Goal: Transaction & Acquisition: Purchase product/service

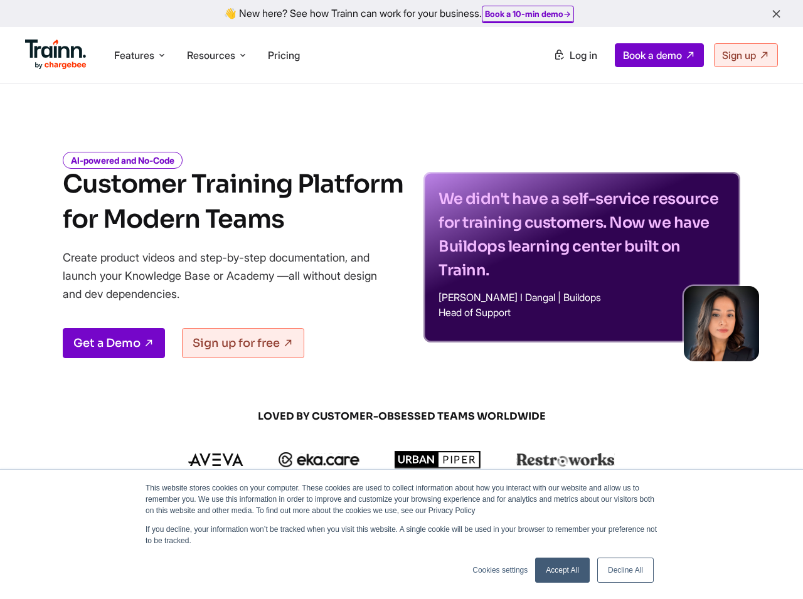
click at [512, 204] on p "We didn't have a self-service resource for training customers. Now we have Buil…" at bounding box center [582, 234] width 287 height 95
click at [552, 193] on p "We didn't have a self-service resource for training customers. Now we have Buil…" at bounding box center [582, 234] width 287 height 95
click at [512, 223] on p "We didn't have a self-service resource for training customers. Now we have Buil…" at bounding box center [582, 234] width 287 height 95
click at [602, 223] on p "We didn't have a self-service resource for training customers. Now we have Buil…" at bounding box center [582, 234] width 287 height 95
click at [471, 250] on p "We didn't have a self-service resource for training customers. Now we have Buil…" at bounding box center [582, 234] width 287 height 95
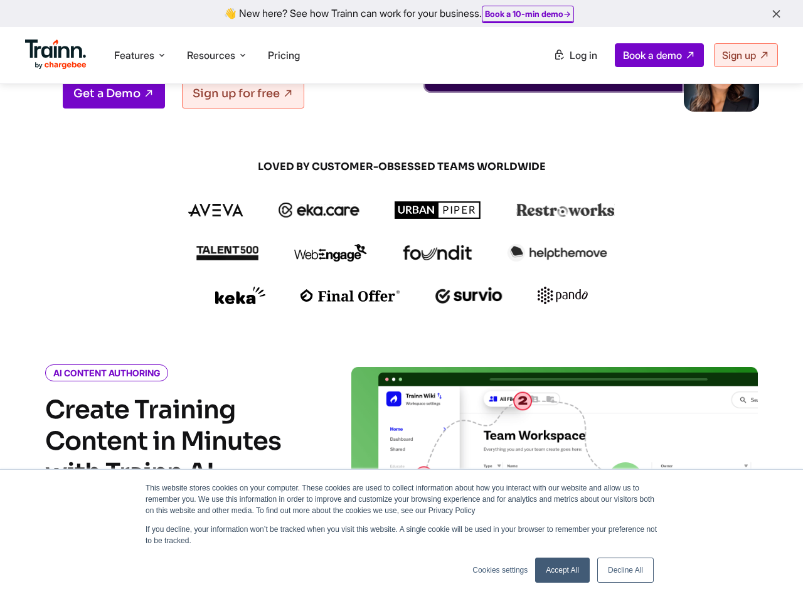
scroll to position [248, 0]
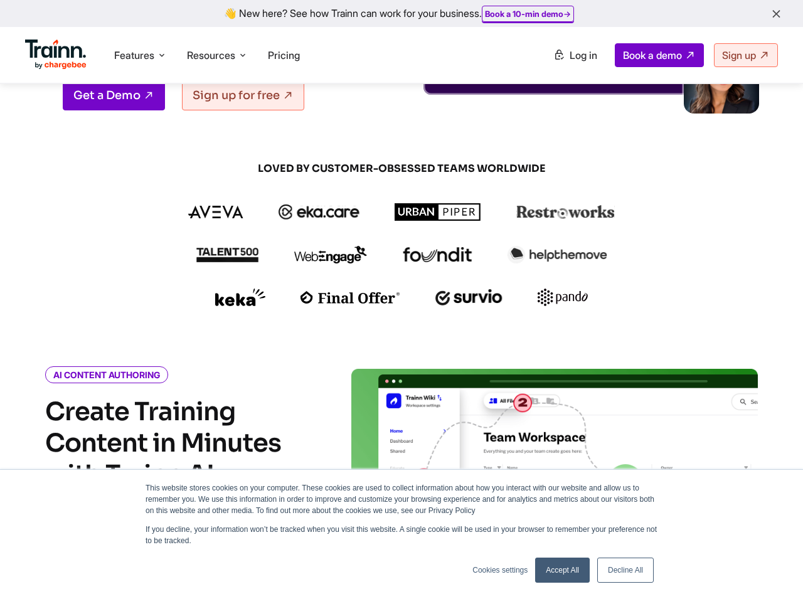
click at [565, 562] on link "Accept All" at bounding box center [562, 570] width 55 height 25
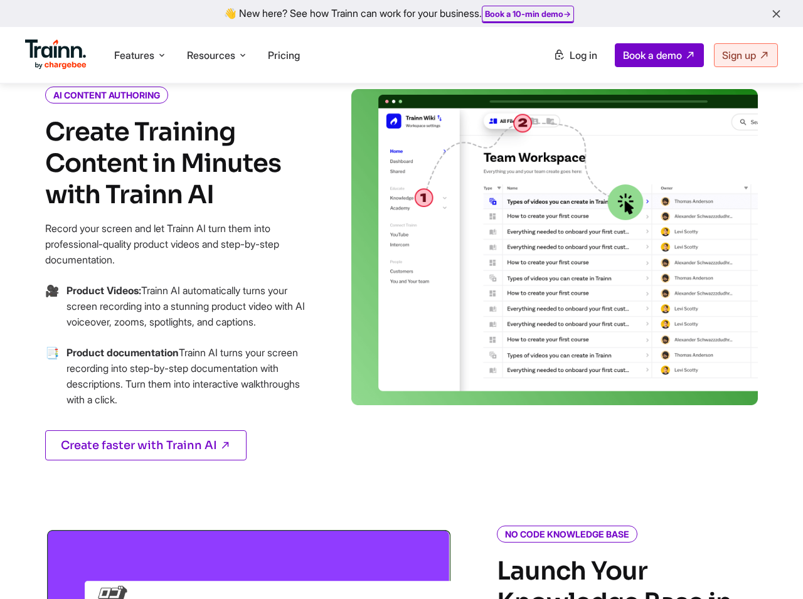
scroll to position [543, 0]
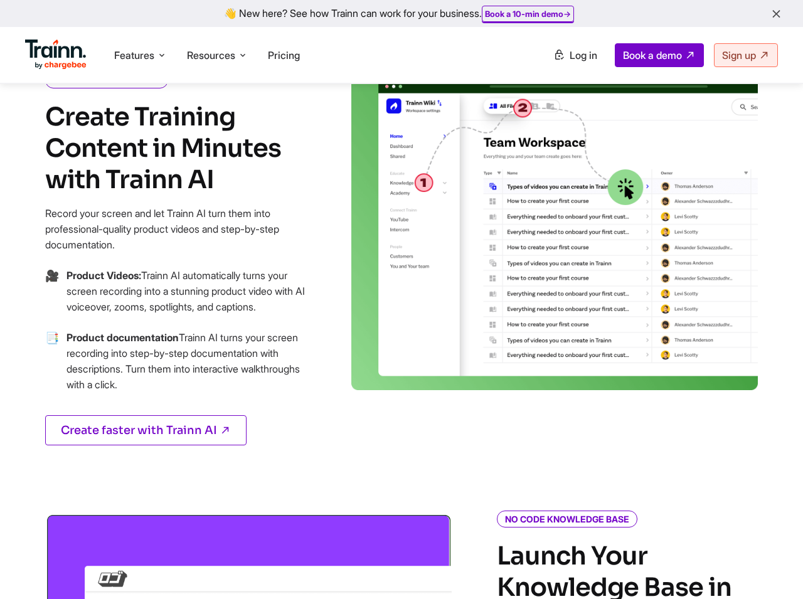
click at [255, 279] on p "Product Videos: Trainn AI automatically turns your screen recording into a stun…" at bounding box center [187, 291] width 240 height 47
click at [114, 286] on p "Product Videos: Trainn AI automatically turns your screen recording into a stun…" at bounding box center [187, 291] width 240 height 47
click at [234, 291] on p "Product Videos: Trainn AI automatically turns your screen recording into a stun…" at bounding box center [187, 291] width 240 height 47
click at [140, 309] on p "Product Videos: Trainn AI automatically turns your screen recording into a stun…" at bounding box center [187, 291] width 240 height 47
click at [136, 307] on p "Product Videos: Trainn AI automatically turns your screen recording into a stun…" at bounding box center [187, 291] width 240 height 47
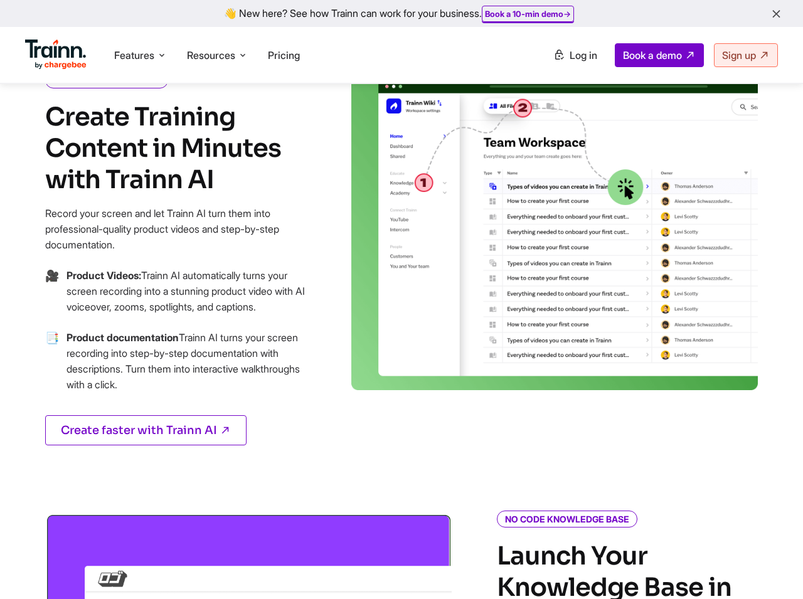
click at [136, 308] on p "Product Videos: Trainn AI automatically turns your screen recording into a stun…" at bounding box center [187, 291] width 240 height 47
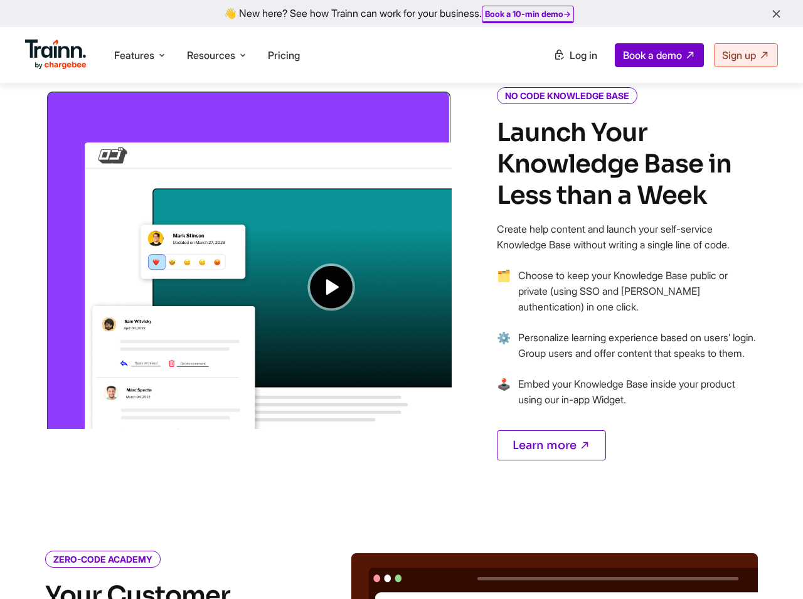
scroll to position [965, 0]
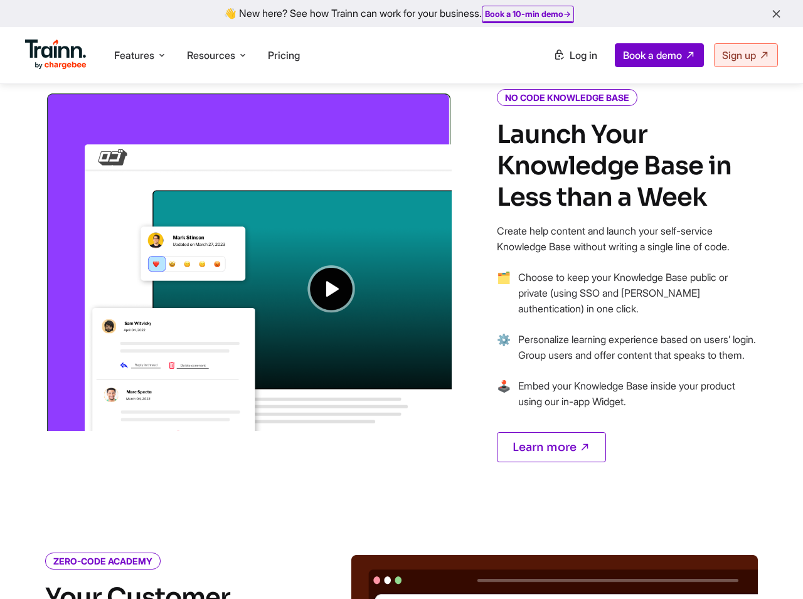
click at [511, 234] on p "Create help content and launch your self-service Knowledge Base without writing…" at bounding box center [627, 238] width 261 height 31
click at [502, 233] on p "Create help content and launch your self-service Knowledge Base without writing…" at bounding box center [627, 238] width 261 height 31
click at [535, 279] on p "Choose to keep your Knowledge Base public or private (using SSO and [PERSON_NAM…" at bounding box center [638, 293] width 240 height 47
click at [528, 277] on p "Choose to keep your Knowledge Base public or private (using SSO and [PERSON_NAM…" at bounding box center [638, 293] width 240 height 47
click at [528, 304] on p "Choose to keep your Knowledge Base public or private (using SSO and [PERSON_NAM…" at bounding box center [638, 293] width 240 height 47
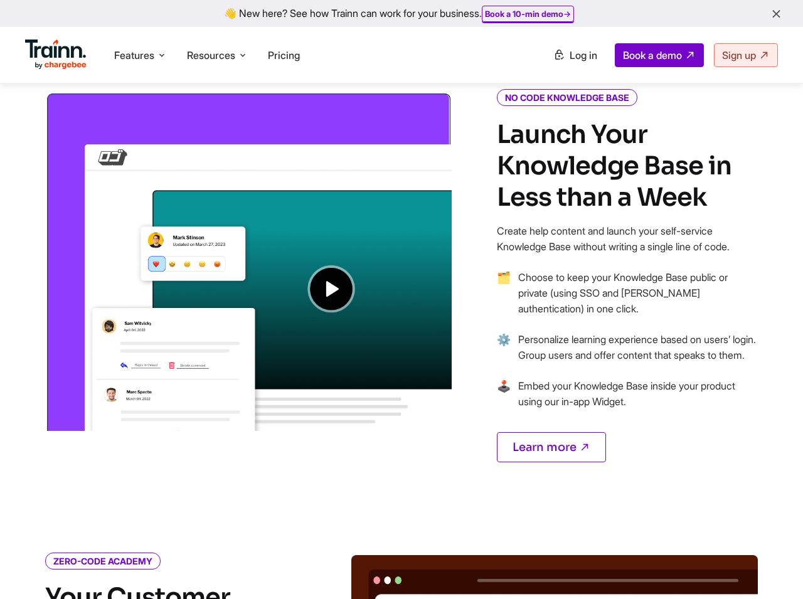
click at [536, 329] on li "🗂 Choose to keep your Knowledge Base public or private (using SSO and [PERSON_N…" at bounding box center [627, 301] width 261 height 62
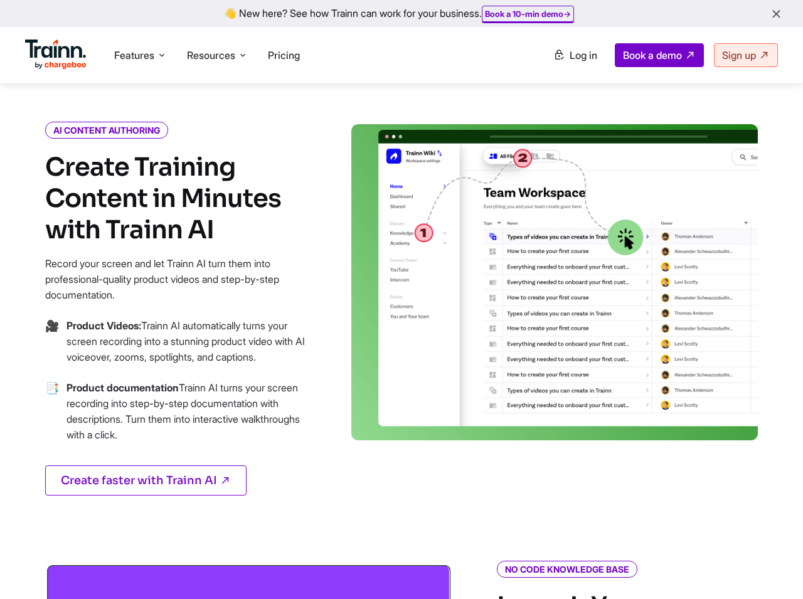
scroll to position [680, 0]
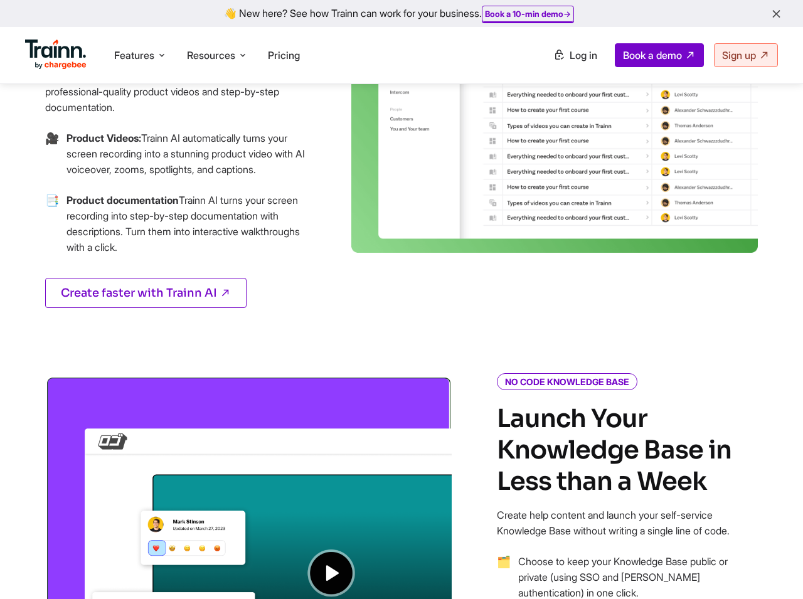
click at [345, 549] on img at bounding box center [248, 546] width 407 height 340
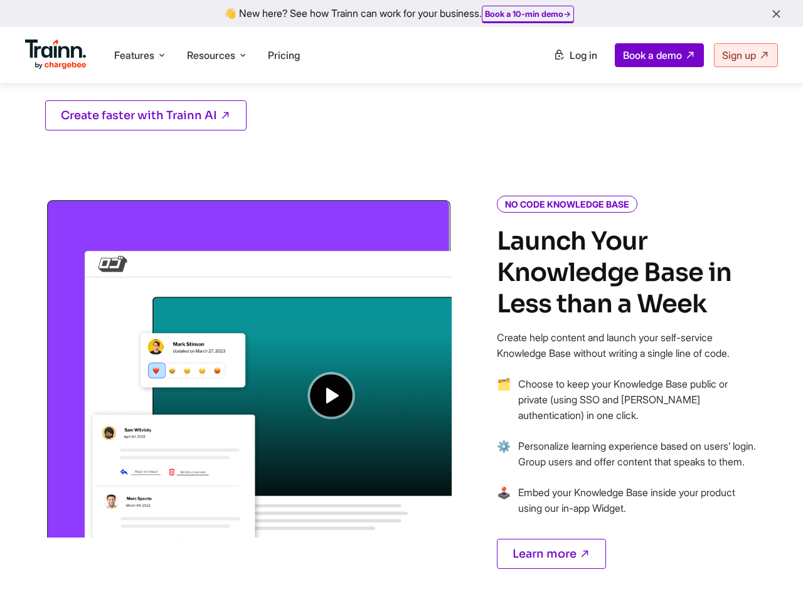
click at [333, 373] on img at bounding box center [248, 368] width 407 height 340
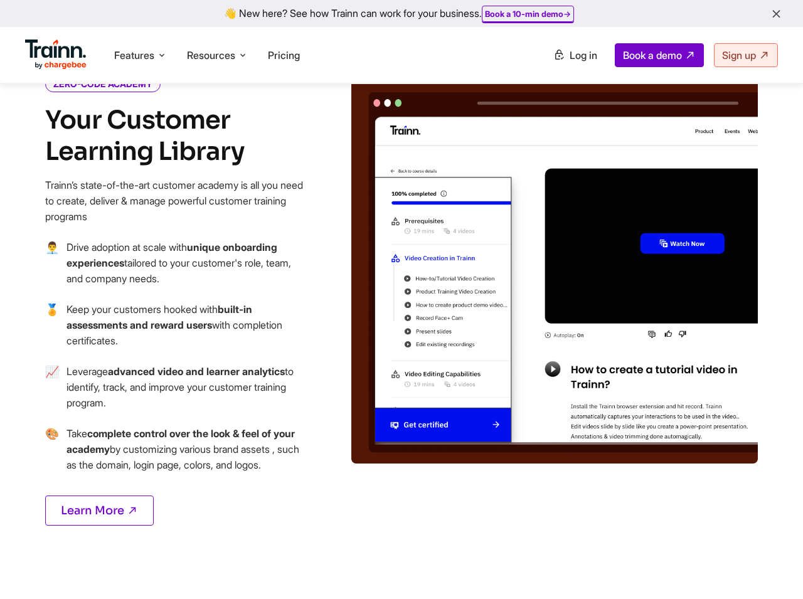
scroll to position [1441, 0]
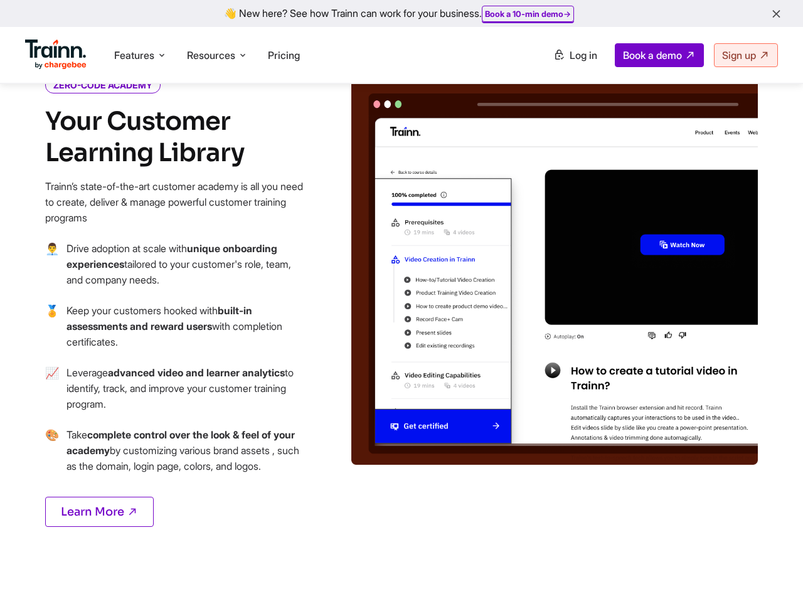
click at [158, 217] on p "Trainn’s state-of-the-art customer academy is all you need to create, deliver &…" at bounding box center [175, 202] width 261 height 47
click at [319, 165] on div "ZERO-CODE ACADEMY Your Customer Learning Library Trainn’s state-of-the-art cust…" at bounding box center [175, 318] width 351 height 479
click at [134, 260] on p "Drive adoption at scale with unique onboarding experiences tailored to your cus…" at bounding box center [187, 264] width 240 height 47
click at [215, 262] on b "unique onboarding experiences" at bounding box center [172, 256] width 211 height 28
click at [132, 281] on p "Drive adoption at scale with unique onboarding experiences tailored to your cus…" at bounding box center [187, 264] width 240 height 47
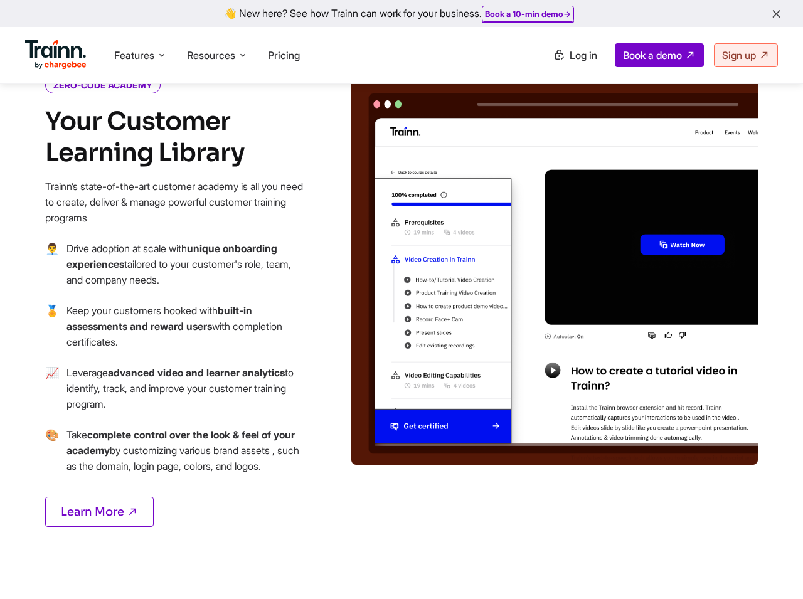
click at [208, 280] on p "Drive adoption at scale with unique onboarding experiences tailored to your cus…" at bounding box center [187, 264] width 240 height 47
click at [208, 279] on p "Drive adoption at scale with unique onboarding experiences tailored to your cus…" at bounding box center [187, 264] width 240 height 47
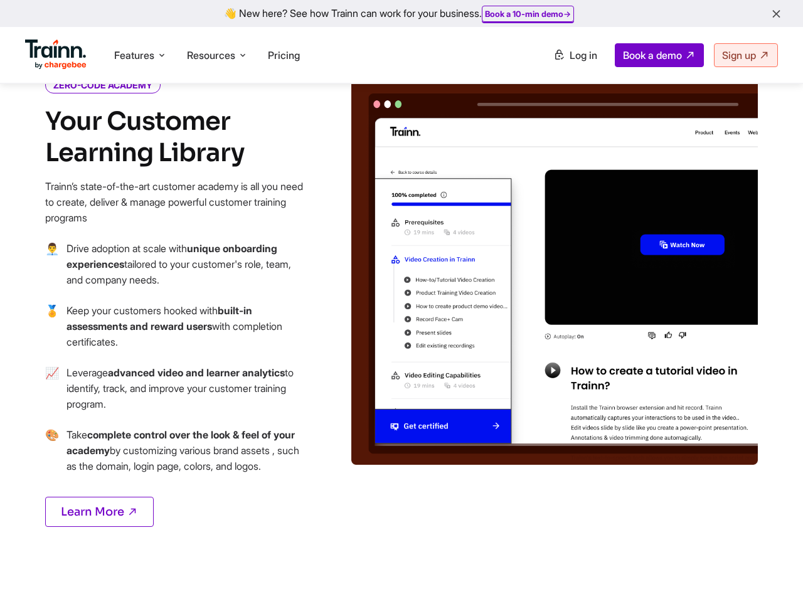
click at [208, 279] on p "Drive adoption at scale with unique onboarding experiences tailored to your cus…" at bounding box center [187, 264] width 240 height 47
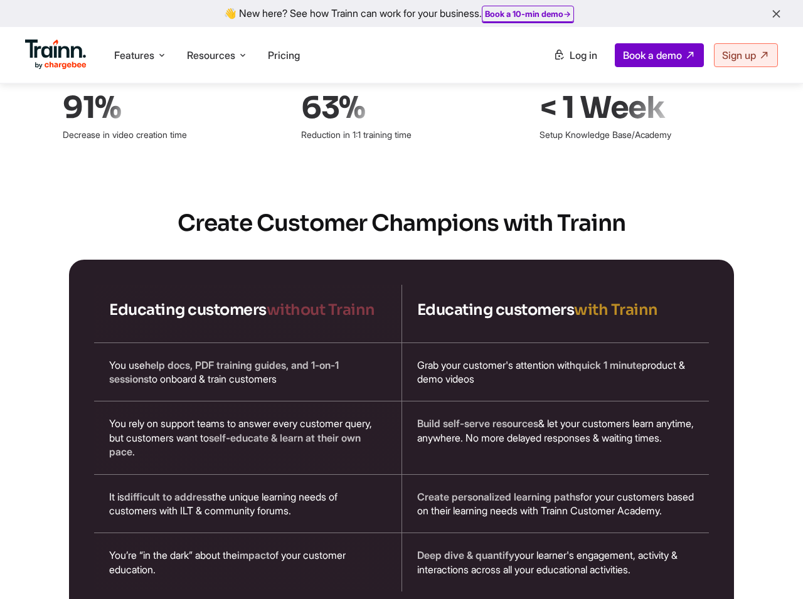
scroll to position [2138, 0]
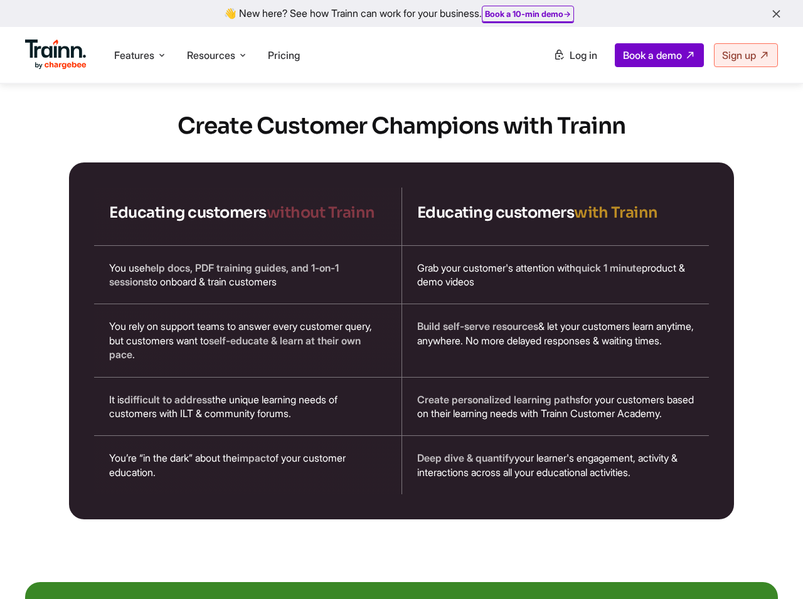
click at [213, 223] on h4 "Educating customers without Trainn" at bounding box center [247, 213] width 277 height 20
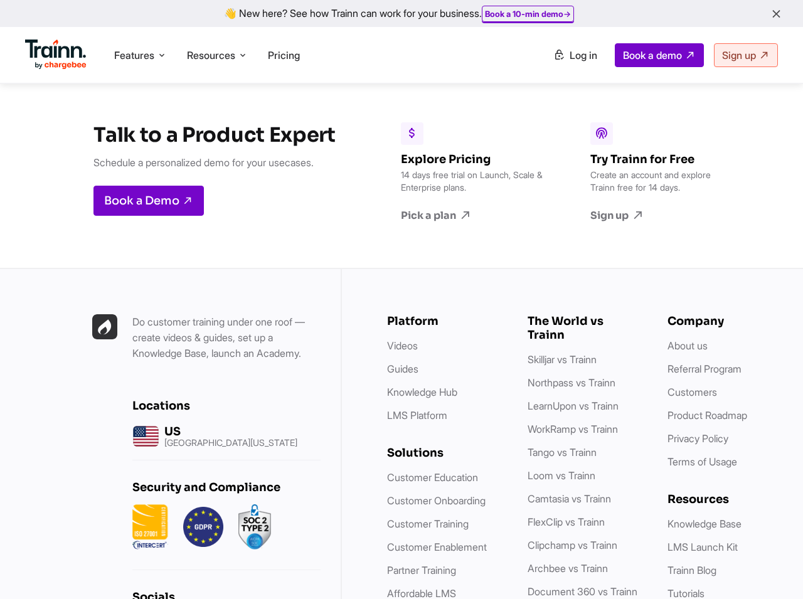
scroll to position [3523, 0]
click at [419, 222] on link "Pick a plan" at bounding box center [473, 215] width 144 height 14
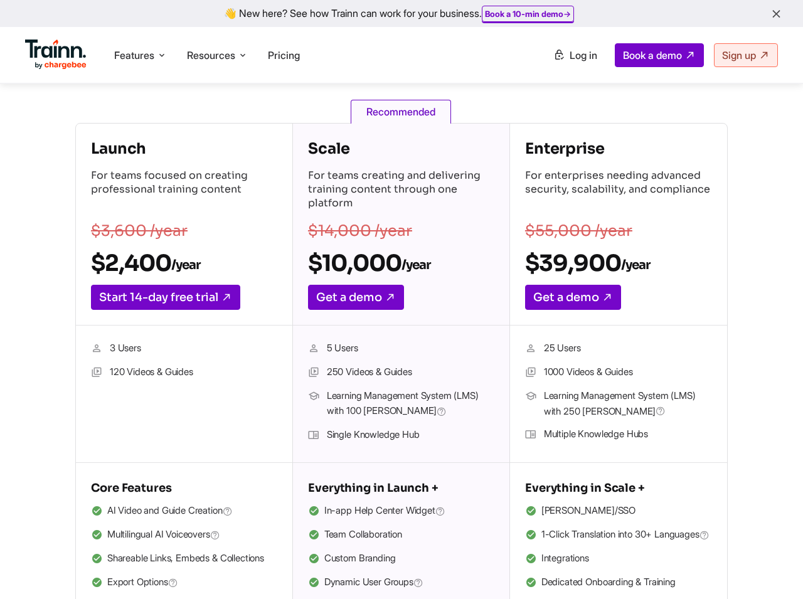
scroll to position [170, 0]
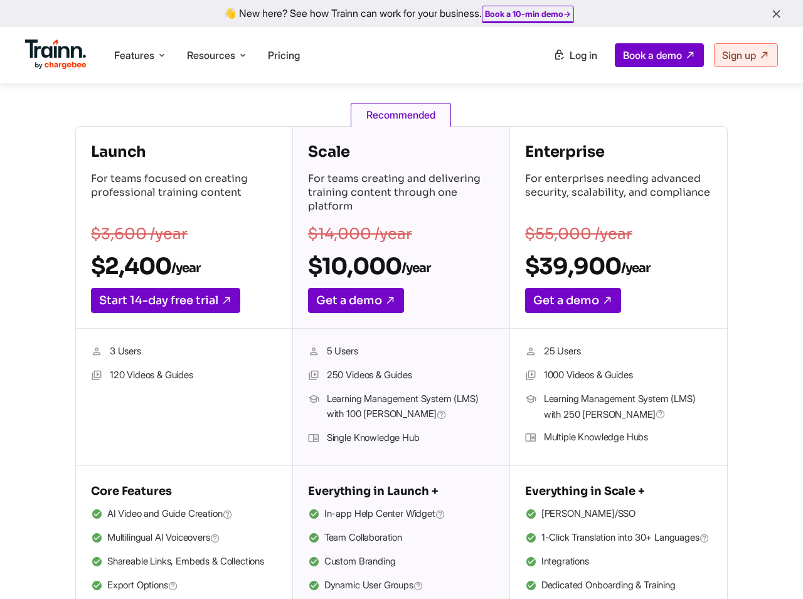
click at [335, 178] on p "For teams creating and delivering training content through one platform" at bounding box center [401, 194] width 186 height 44
click at [319, 178] on p "For teams creating and delivering training content through one platform" at bounding box center [401, 194] width 186 height 44
click at [374, 185] on p "For teams creating and delivering training content through one platform" at bounding box center [401, 194] width 186 height 44
click at [363, 191] on p "For teams creating and delivering training content through one platform" at bounding box center [401, 194] width 186 height 44
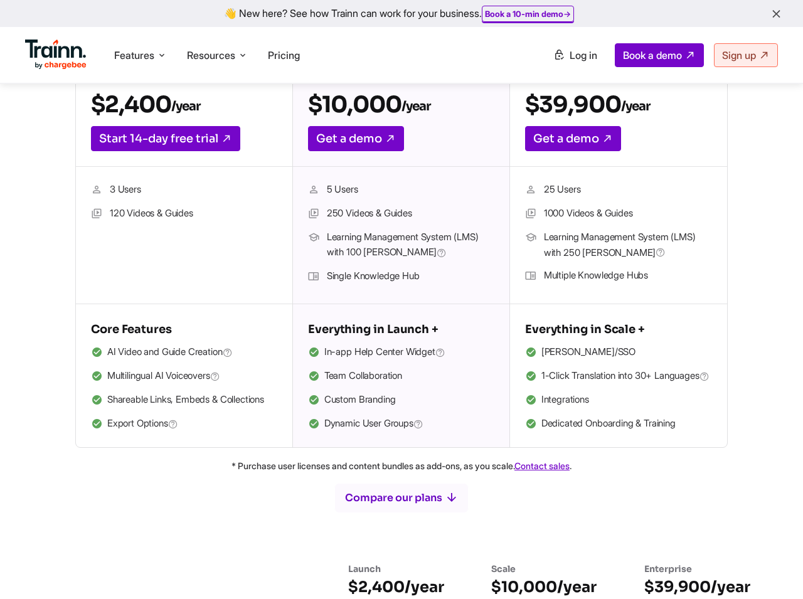
scroll to position [331, 0]
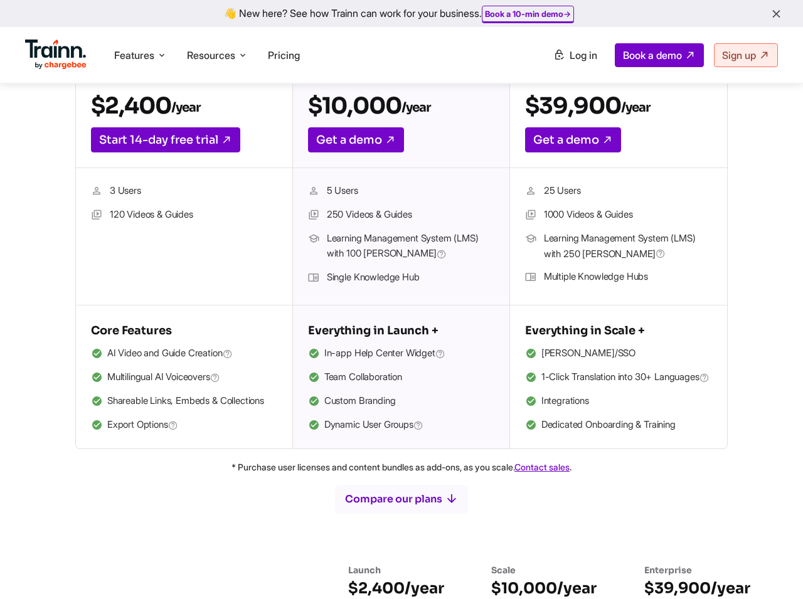
click at [348, 196] on li "5 Users" at bounding box center [401, 191] width 186 height 16
click at [338, 189] on li "5 Users" at bounding box center [401, 191] width 186 height 16
click at [381, 213] on li "250 Videos & Guides" at bounding box center [401, 215] width 186 height 16
click at [395, 238] on span "Learning Management System (LMS) with 100 [PERSON_NAME]" at bounding box center [411, 246] width 168 height 31
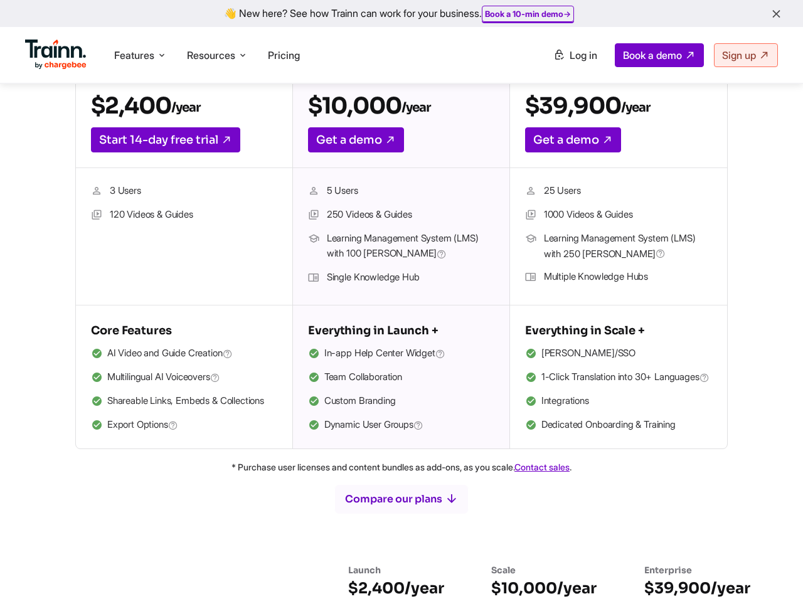
click at [355, 255] on span "Learning Management System (LMS) with 100 [PERSON_NAME]" at bounding box center [411, 246] width 168 height 31
click at [360, 272] on li "Single Knowledge Hub" at bounding box center [401, 278] width 186 height 16
click at [162, 354] on span "AI Video and Guide Creation" at bounding box center [170, 354] width 126 height 16
click at [370, 355] on span "In-app Help Center Widget" at bounding box center [384, 354] width 121 height 16
click at [422, 353] on span "In-app Help Center Widget" at bounding box center [384, 354] width 121 height 16
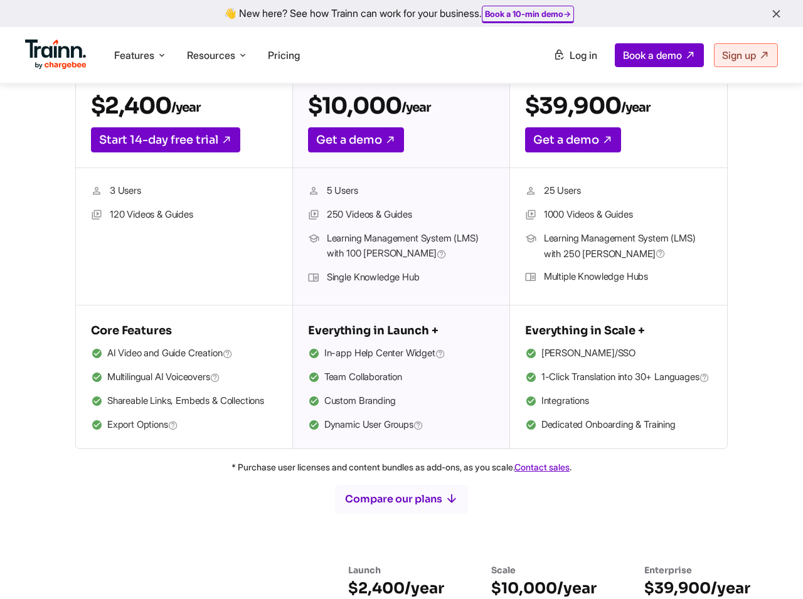
click at [414, 355] on span "In-app Help Center Widget" at bounding box center [384, 354] width 121 height 16
click at [379, 378] on li "Team Collaboration" at bounding box center [401, 378] width 186 height 16
click at [376, 400] on li "Custom Branding" at bounding box center [401, 402] width 186 height 16
click at [406, 424] on span "Dynamic User Groups" at bounding box center [373, 425] width 99 height 16
click at [368, 367] on ul "In-app Help Center Widget Team Collaboration Custom Branding Dynamic User Groups" at bounding box center [401, 390] width 186 height 88
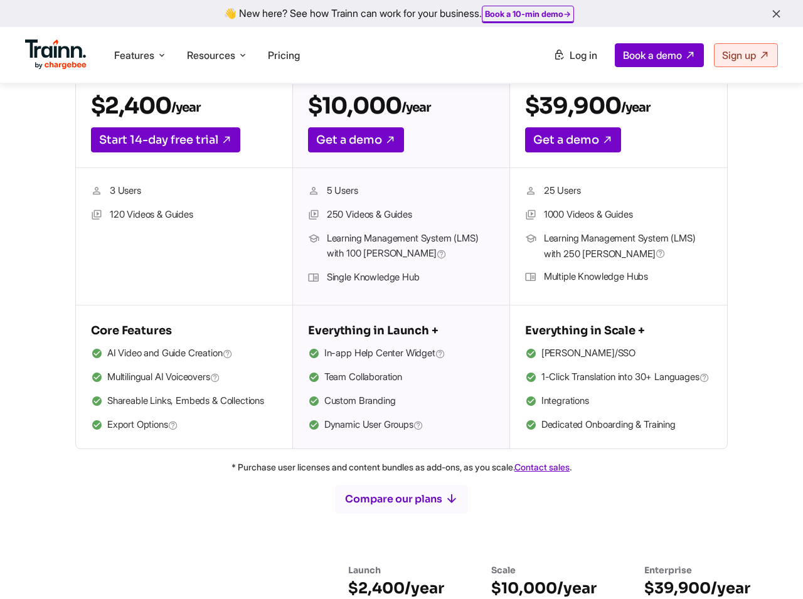
click at [367, 353] on span "In-app Help Center Widget" at bounding box center [384, 354] width 121 height 16
click at [367, 354] on span "In-app Help Center Widget" at bounding box center [384, 354] width 121 height 16
click at [361, 354] on span "In-app Help Center Widget" at bounding box center [384, 354] width 121 height 16
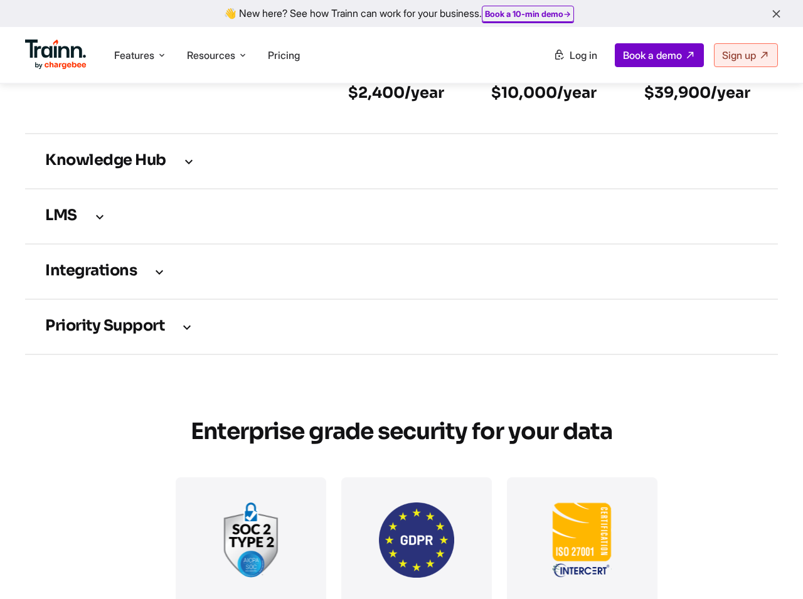
scroll to position [1859, 0]
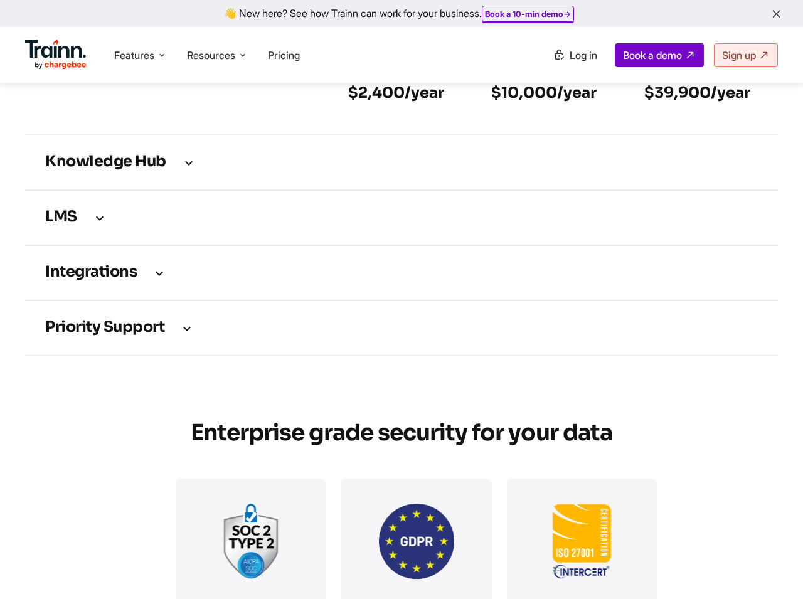
click at [119, 245] on td "LMS" at bounding box center [401, 217] width 753 height 55
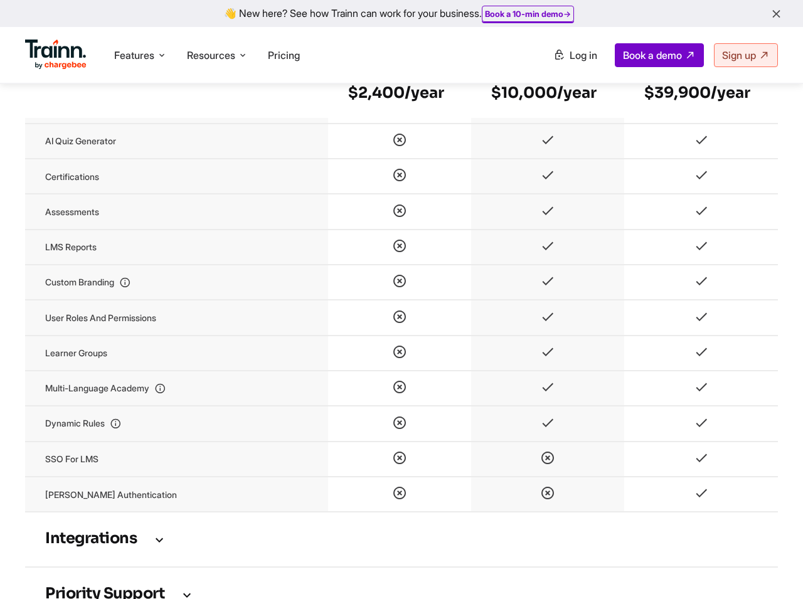
scroll to position [2017, 0]
click at [85, 476] on td "SSO for LMS" at bounding box center [176, 458] width 303 height 35
click at [82, 476] on td "SSO for LMS" at bounding box center [176, 458] width 303 height 35
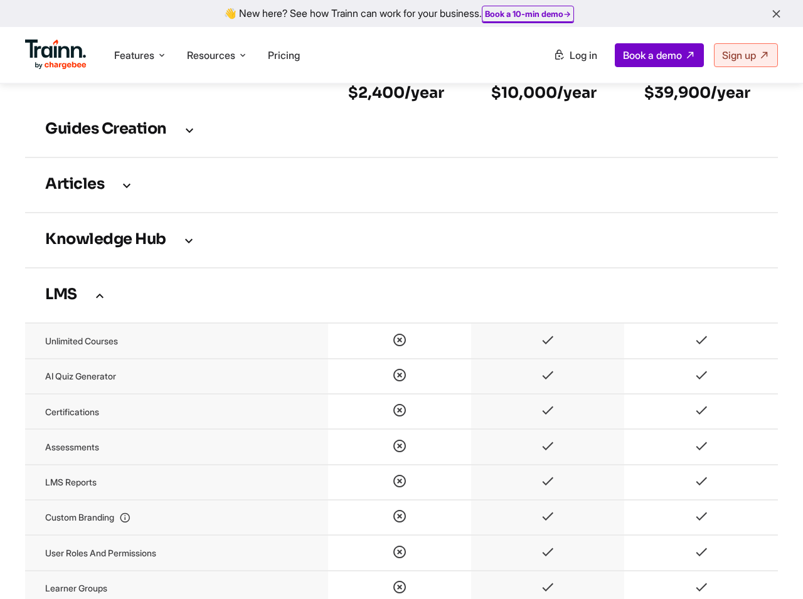
scroll to position [1766, 0]
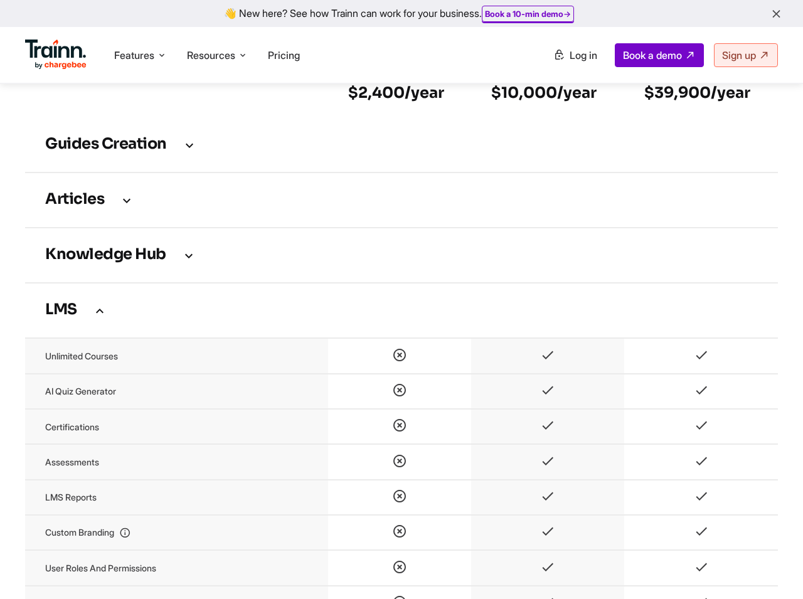
click at [104, 318] on icon at bounding box center [99, 311] width 15 height 14
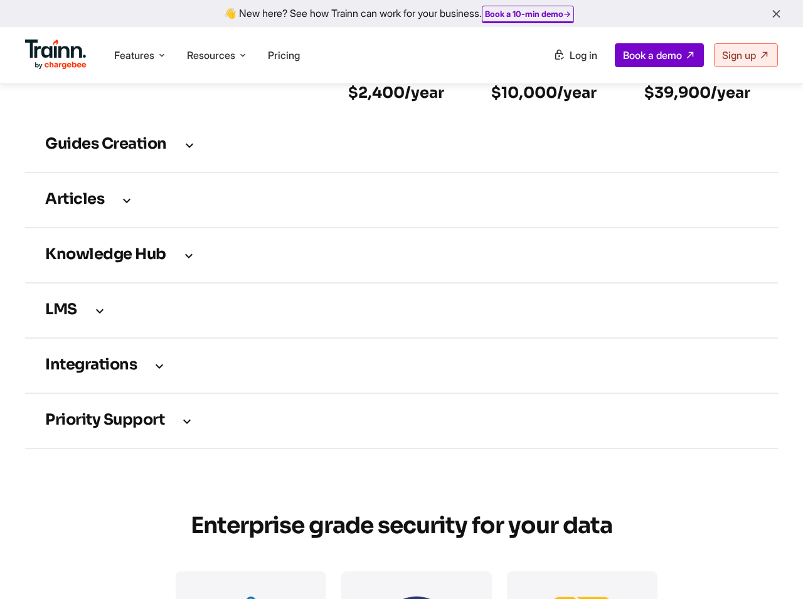
click at [168, 283] on td "Knowledge Hub" at bounding box center [401, 255] width 753 height 55
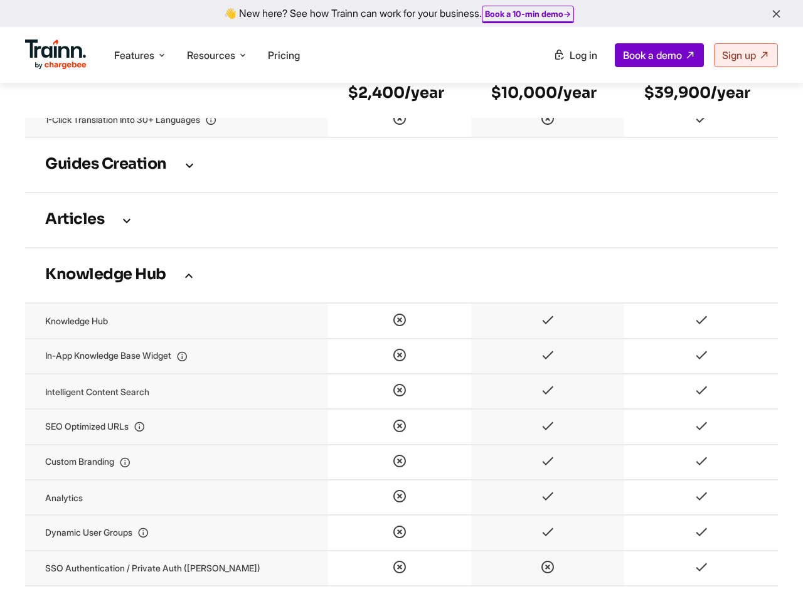
scroll to position [1745, 0]
click at [173, 284] on h3 "Knowledge Hub" at bounding box center [401, 277] width 713 height 14
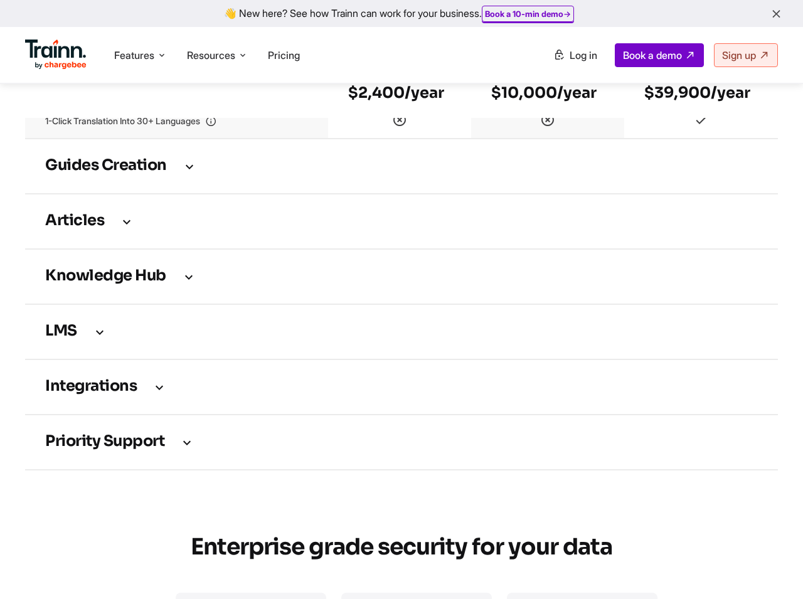
click at [173, 394] on h3 "Integrations" at bounding box center [401, 387] width 713 height 14
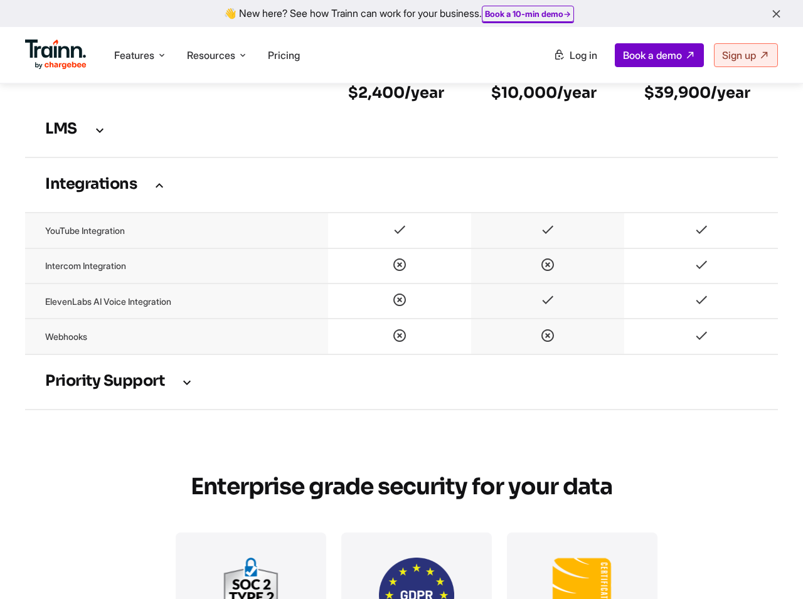
scroll to position [1945, 0]
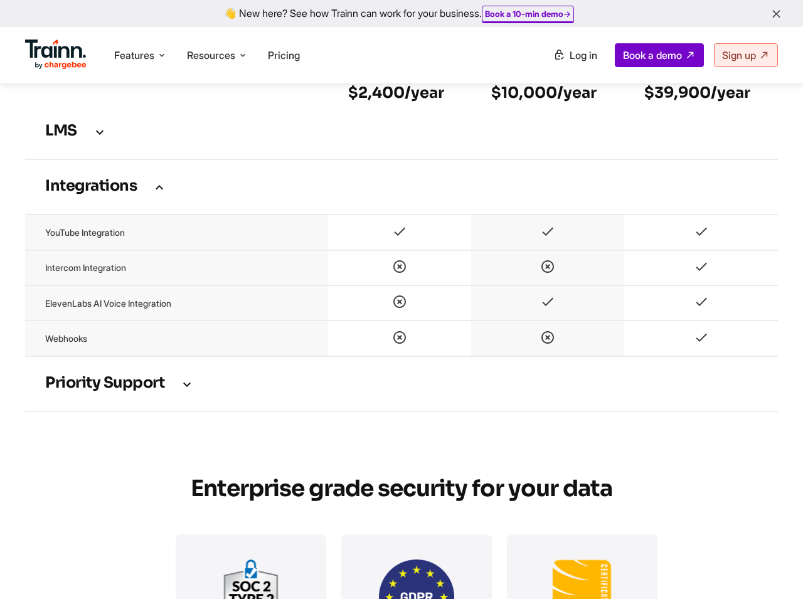
click at [136, 198] on td "Integrations" at bounding box center [401, 186] width 753 height 55
